Goal: Task Accomplishment & Management: Manage account settings

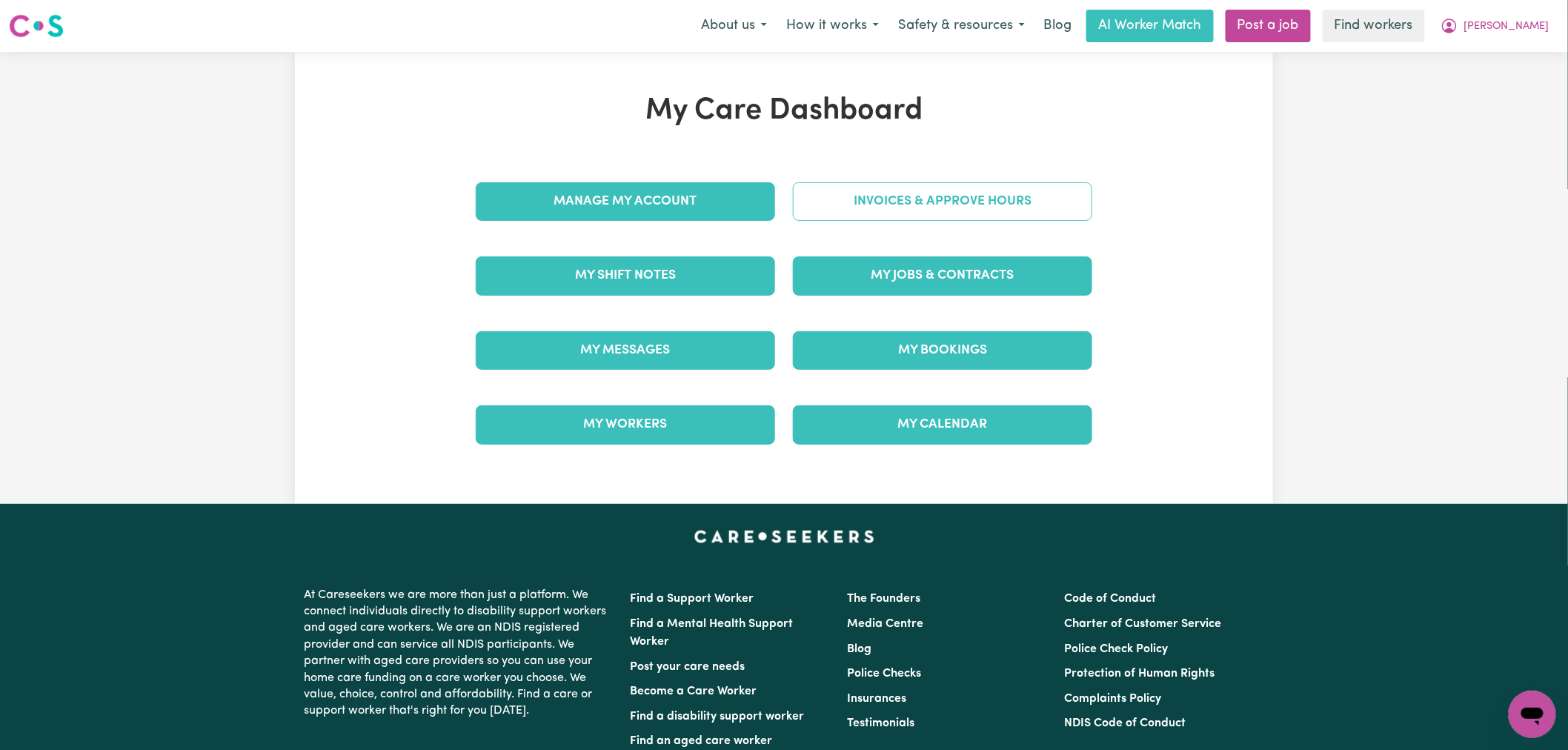
click at [917, 196] on link "Invoices & Approve Hours" at bounding box center [943, 201] width 300 height 38
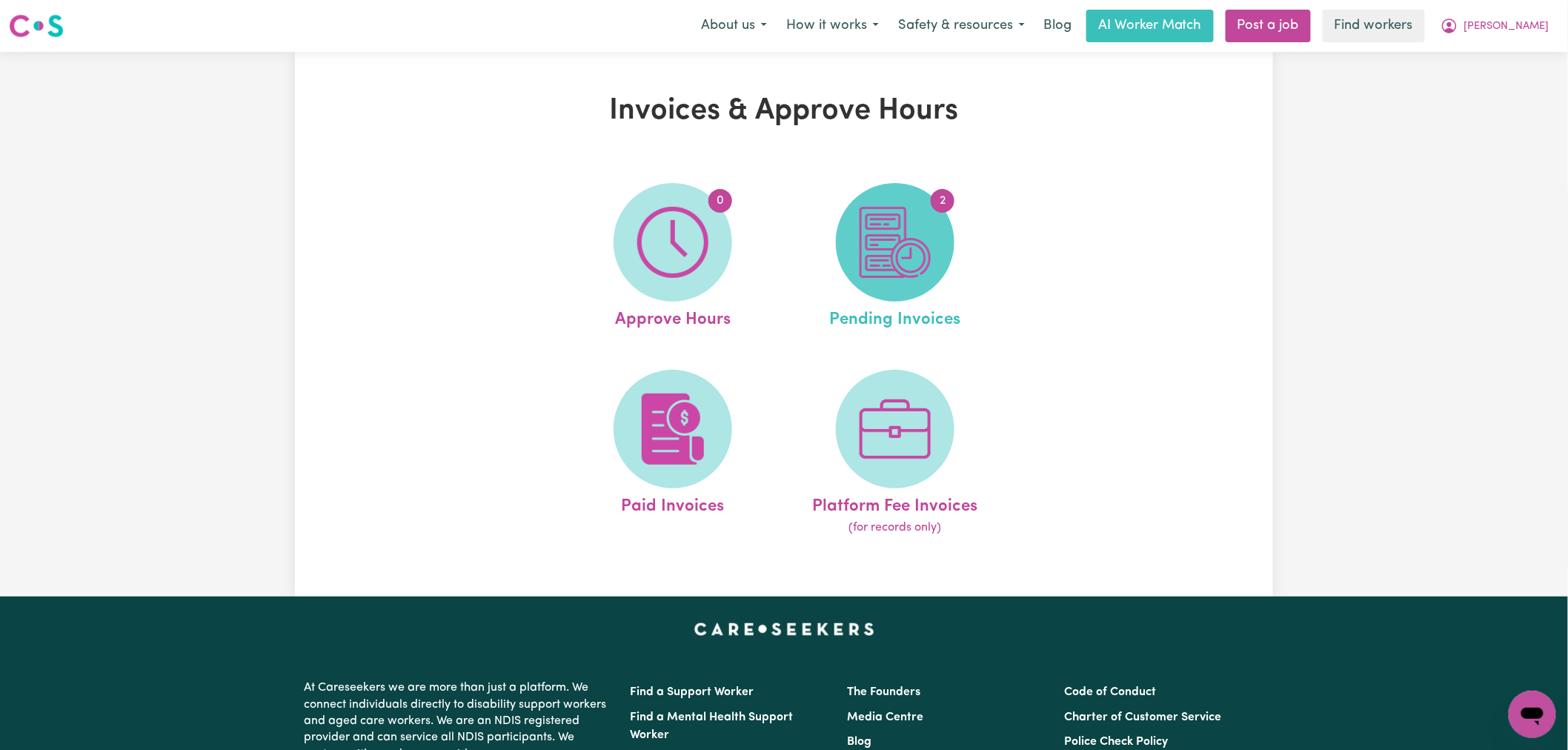
click at [920, 207] on img at bounding box center [894, 242] width 71 height 71
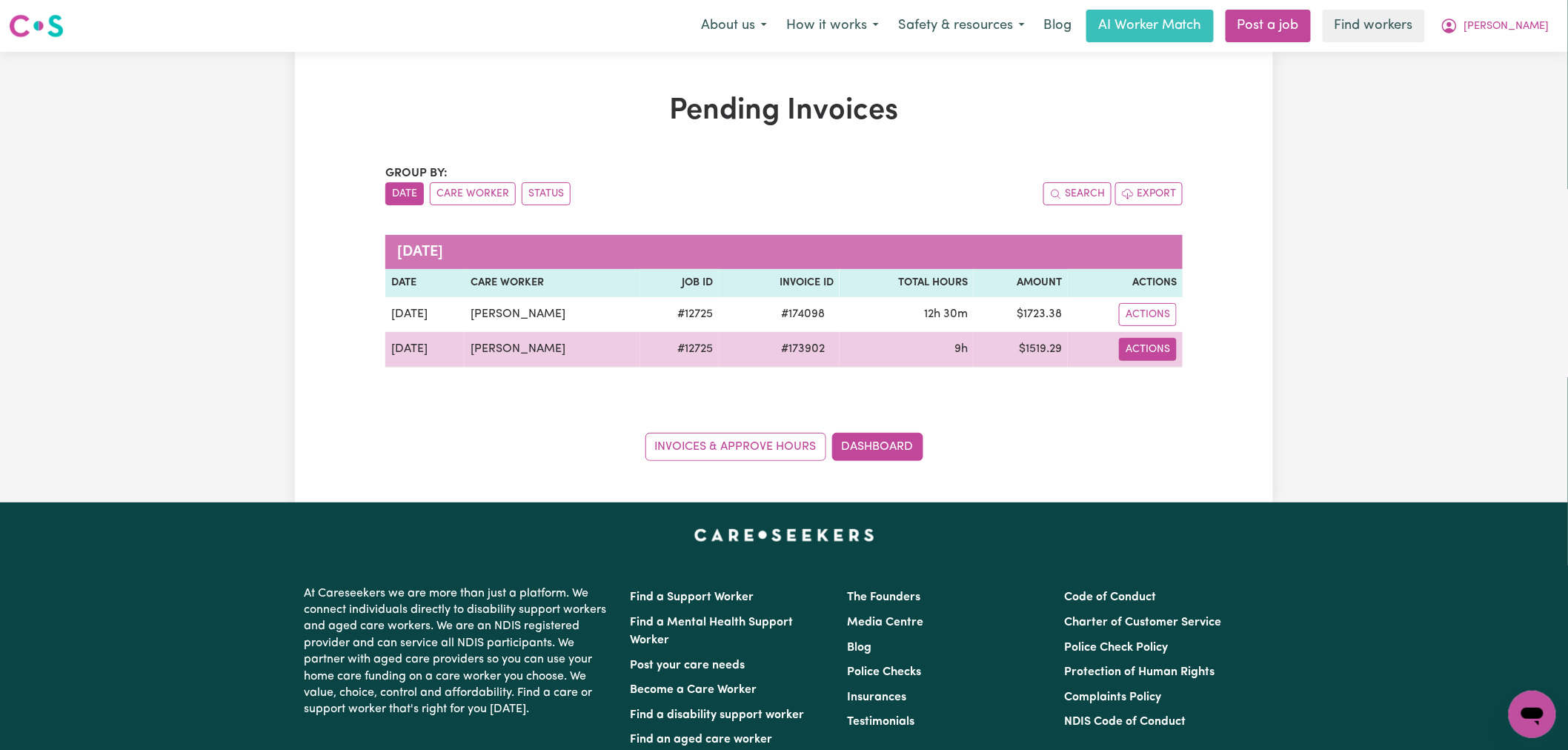
click at [1160, 339] on button "Actions" at bounding box center [1148, 349] width 58 height 23
click at [1162, 369] on link "Download Invoice" at bounding box center [1190, 384] width 135 height 30
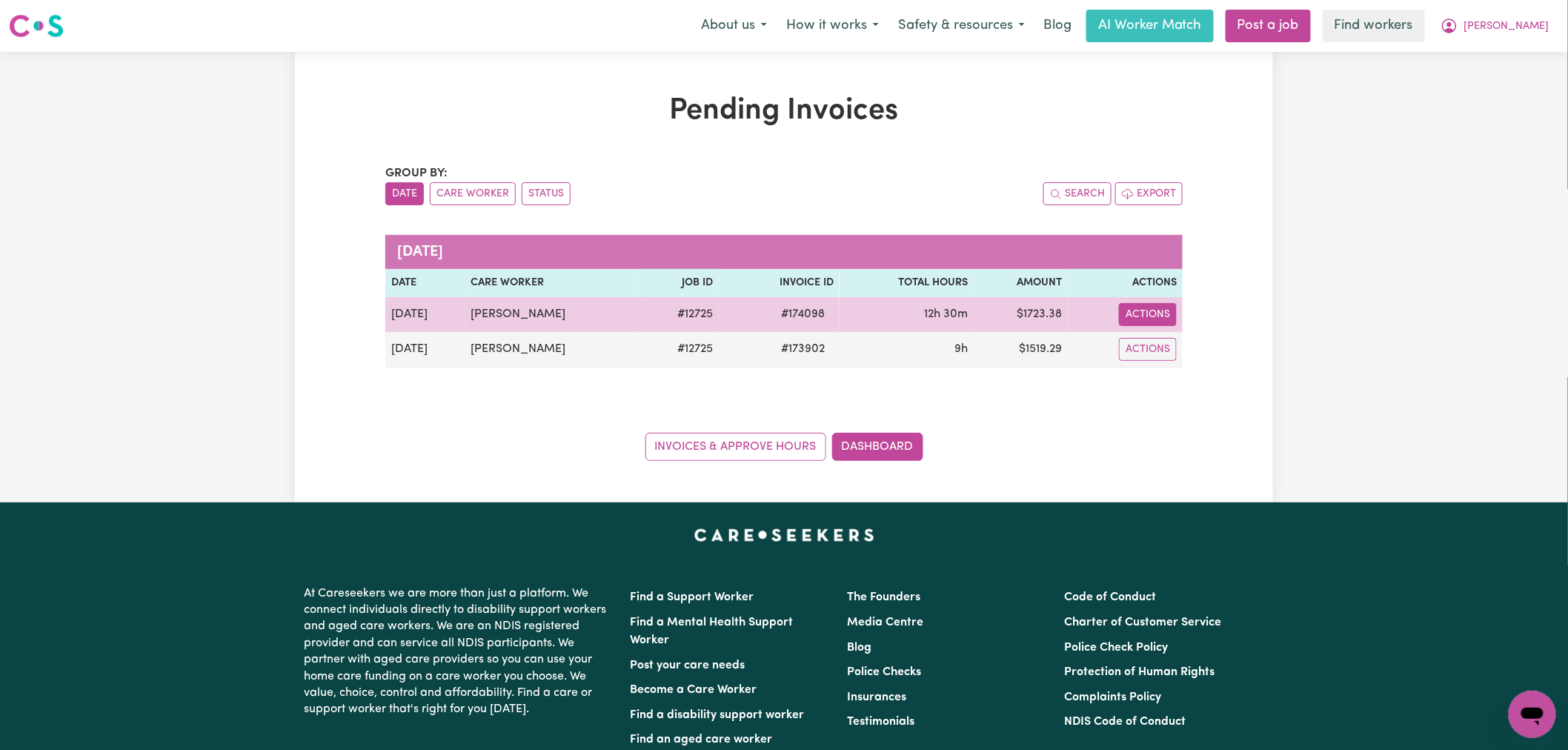
click at [1157, 311] on button "Actions" at bounding box center [1148, 314] width 58 height 23
click at [1173, 336] on link "Download Invoice" at bounding box center [1190, 349] width 135 height 30
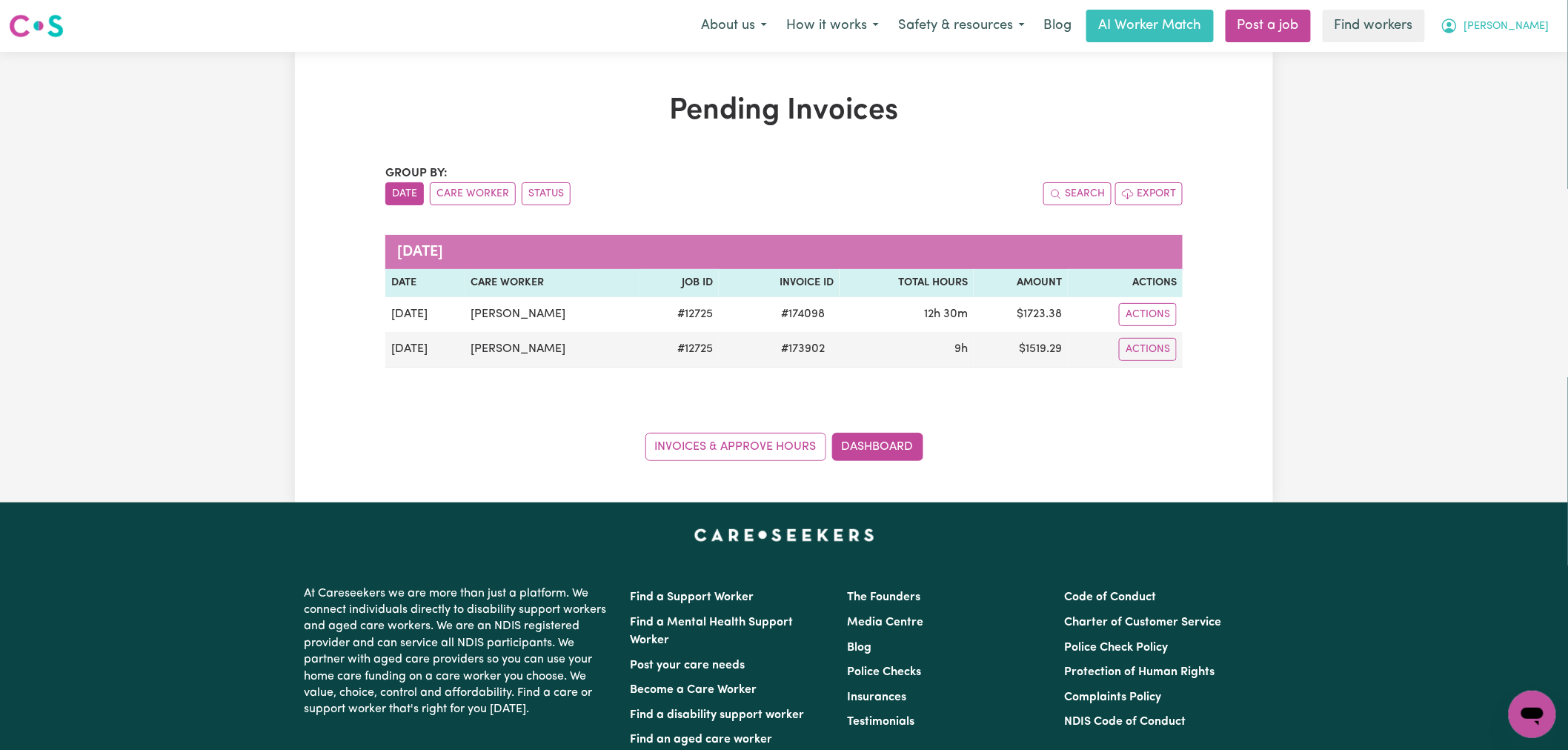
click at [1514, 34] on span "[PERSON_NAME]" at bounding box center [1506, 26] width 85 height 16
click at [1472, 93] on link "Logout" at bounding box center [1499, 85] width 117 height 28
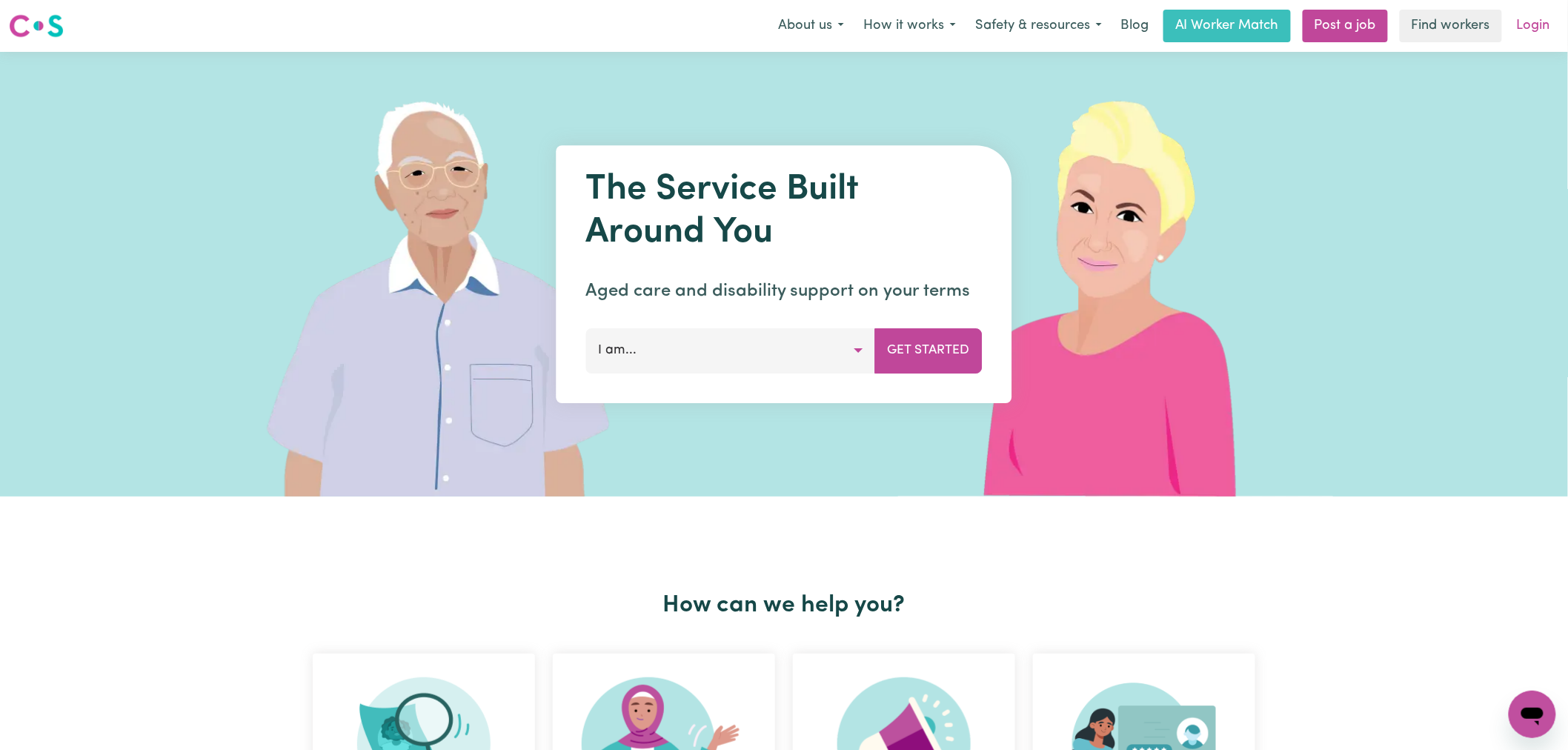
click at [1557, 25] on link "Login" at bounding box center [1533, 26] width 51 height 33
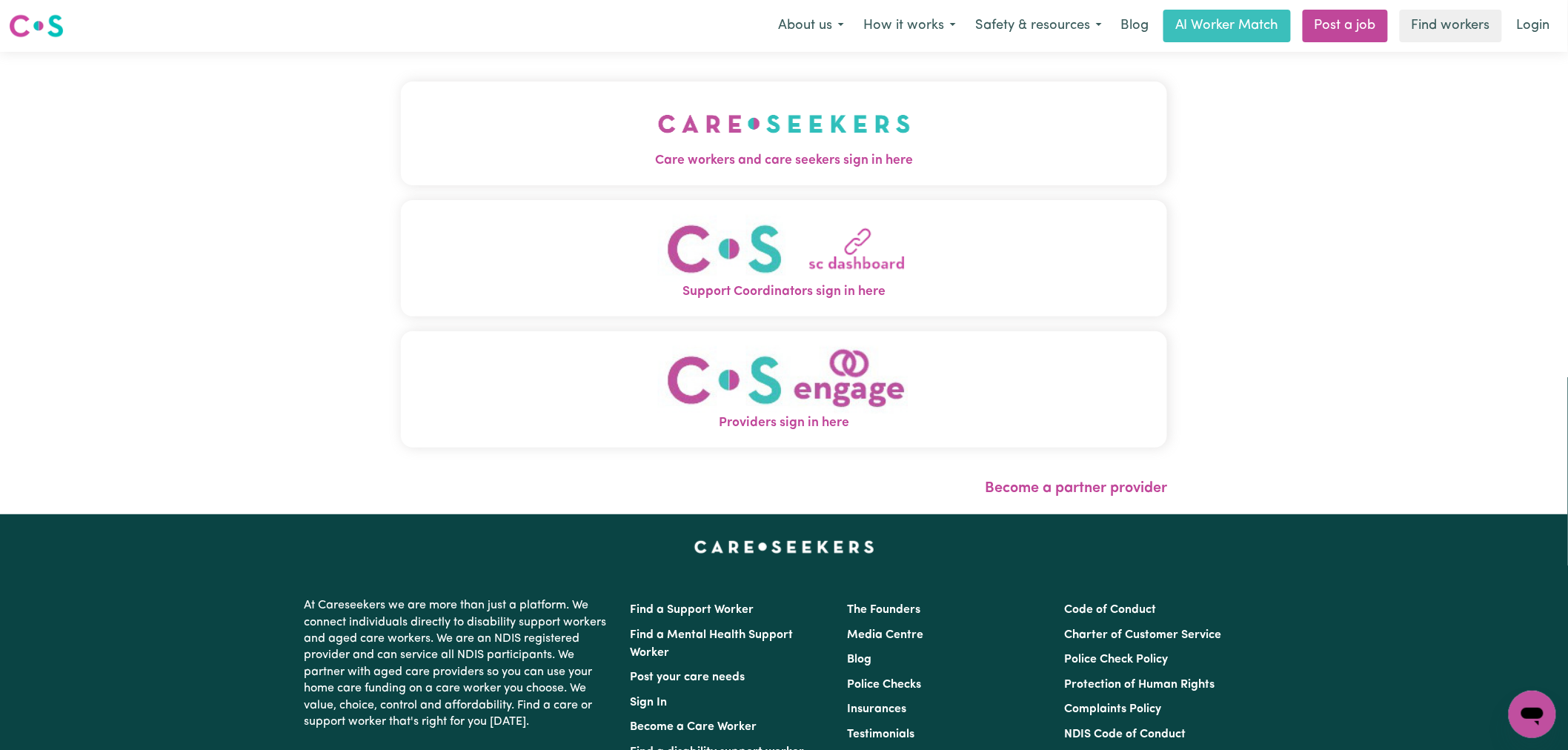
click at [883, 187] on div "Care workers and care seekers sign in here Support Coordinators sign in here Pr…" at bounding box center [784, 272] width 766 height 381
click at [854, 165] on span "Care workers and care seekers sign in here" at bounding box center [784, 161] width 766 height 19
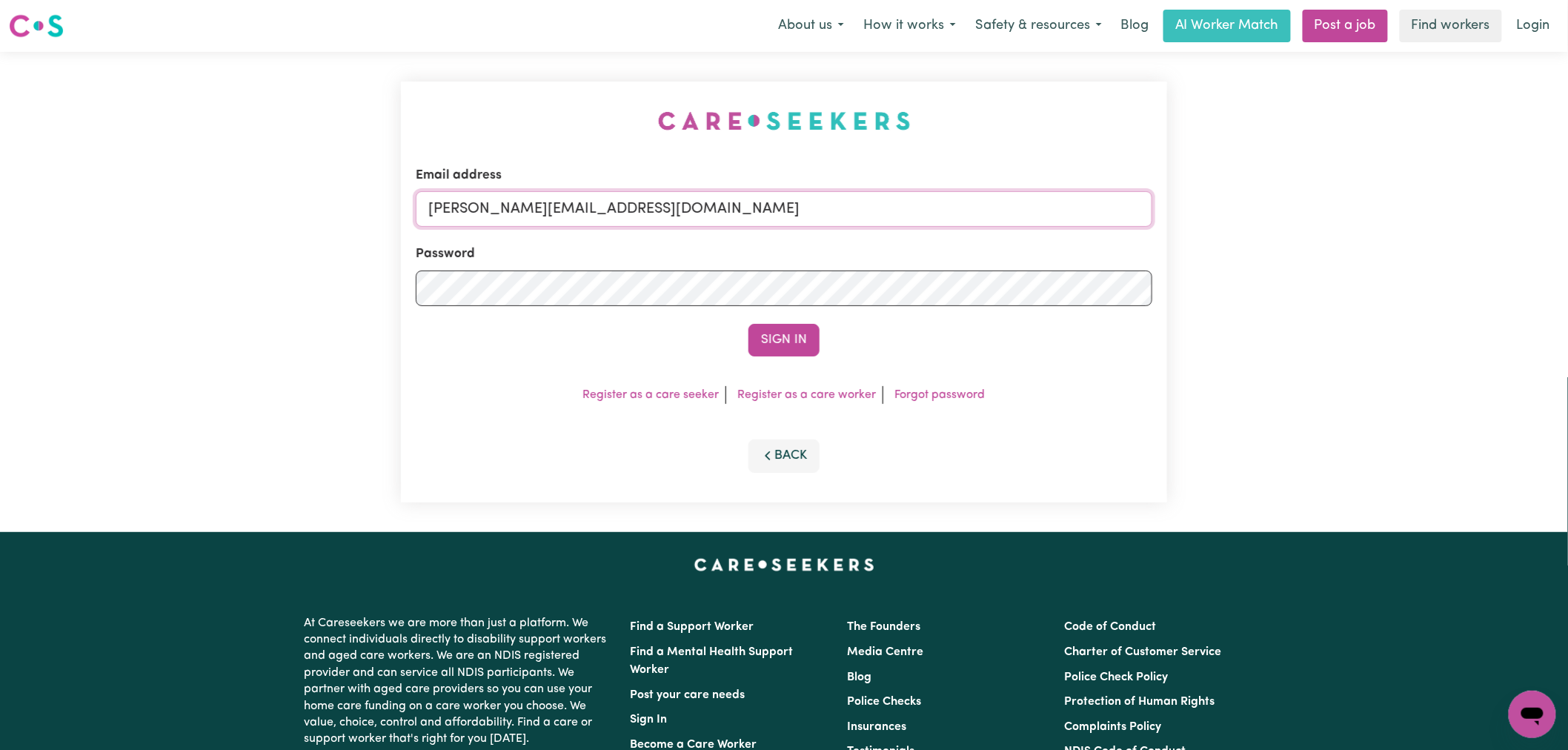
click at [747, 213] on input "[PERSON_NAME][EMAIL_ADDRESS][DOMAIN_NAME]" at bounding box center [784, 209] width 736 height 36
drag, startPoint x: 833, startPoint y: 208, endPoint x: 507, endPoint y: 183, distance: 327.0
click at [507, 183] on div "Email address [EMAIL_ADDRESS][DOMAIN_NAME]" at bounding box center [784, 196] width 736 height 60
type input "[EMAIL_ADDRESS][DOMAIN_NAME]"
click at [748, 324] on button "Sign In" at bounding box center [784, 340] width 71 height 33
